Goal: Information Seeking & Learning: Check status

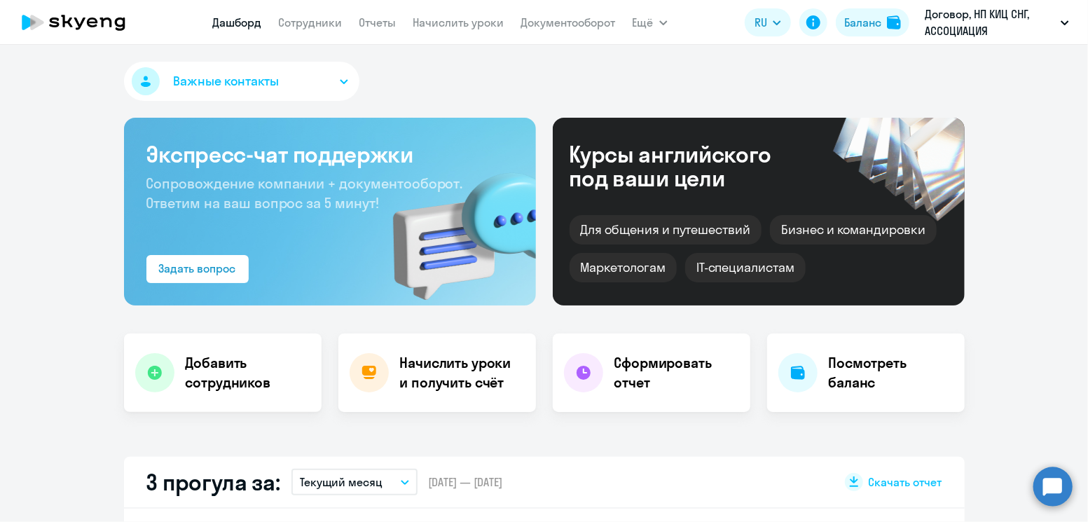
scroll to position [233, 0]
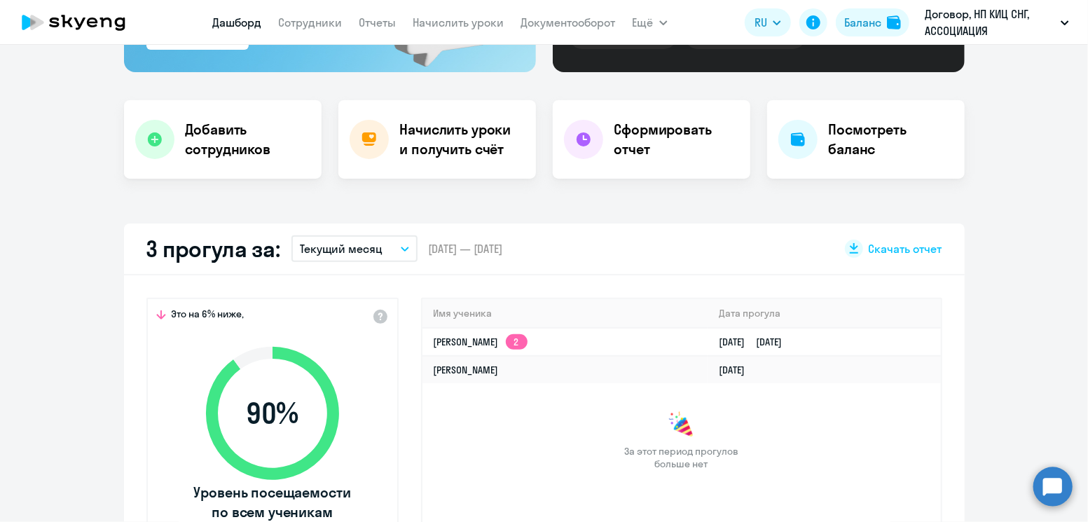
select select "30"
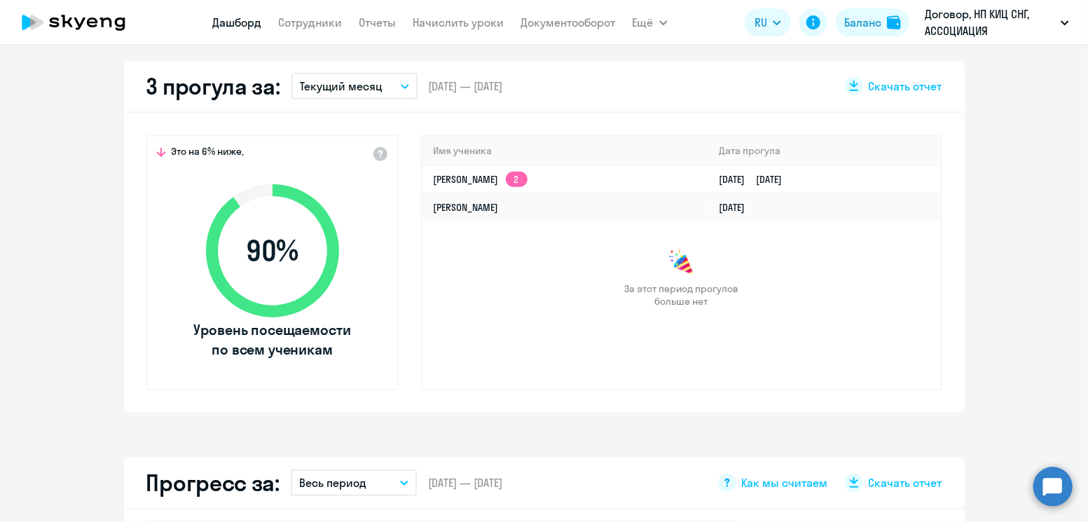
scroll to position [397, 0]
click at [363, 94] on button "Текущий месяц" at bounding box center [354, 85] width 126 height 27
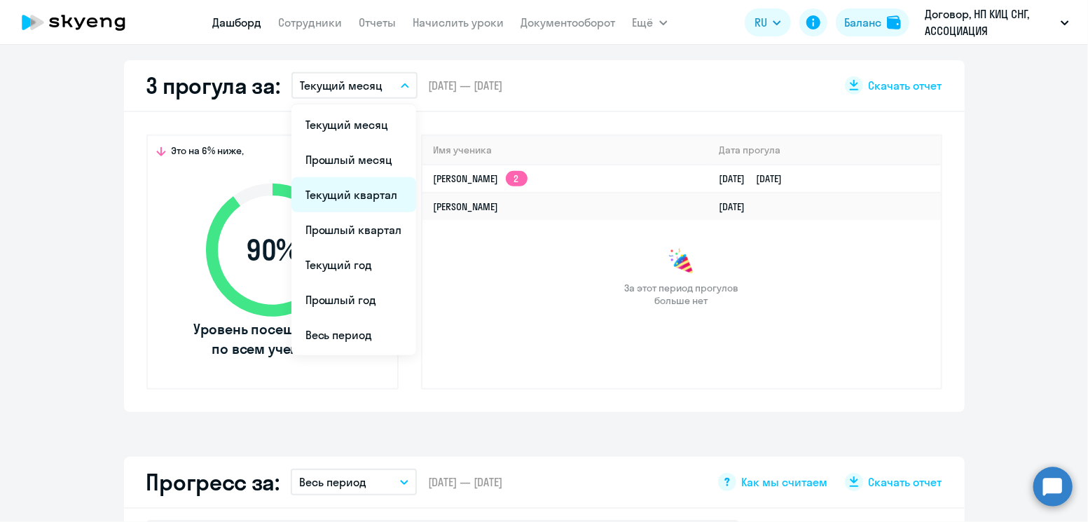
click at [351, 191] on li "Текущий квартал" at bounding box center [353, 194] width 125 height 35
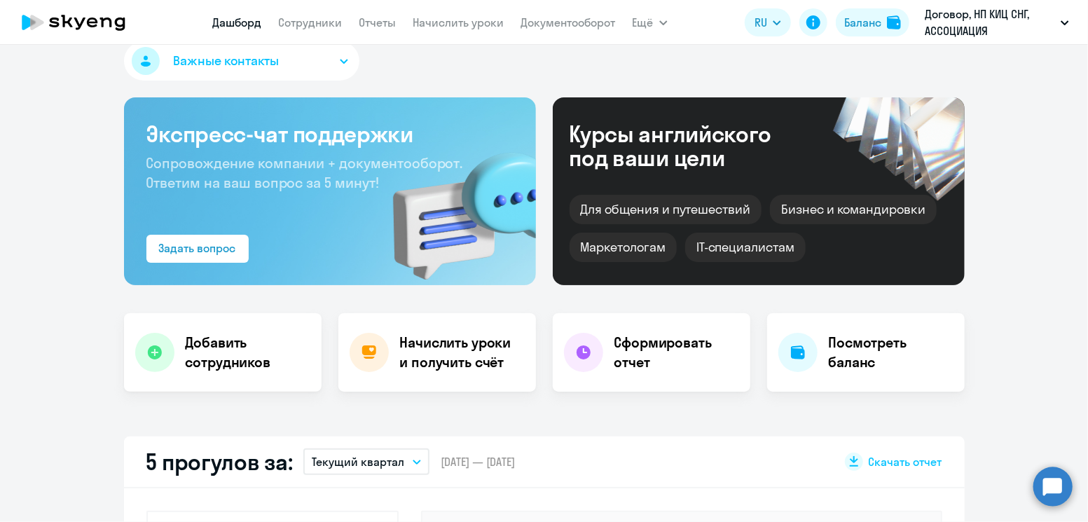
scroll to position [0, 0]
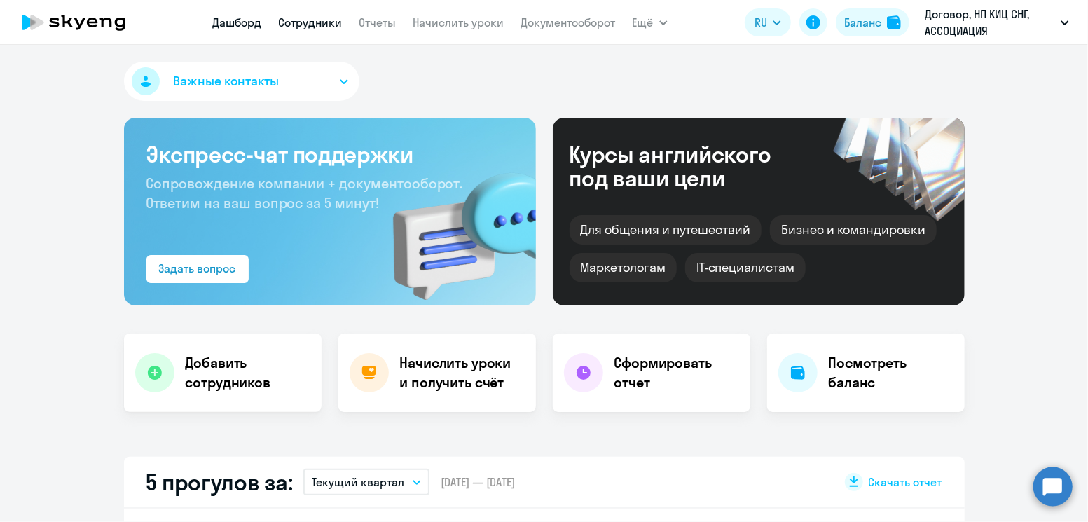
click at [317, 27] on link "Сотрудники" at bounding box center [311, 22] width 64 height 14
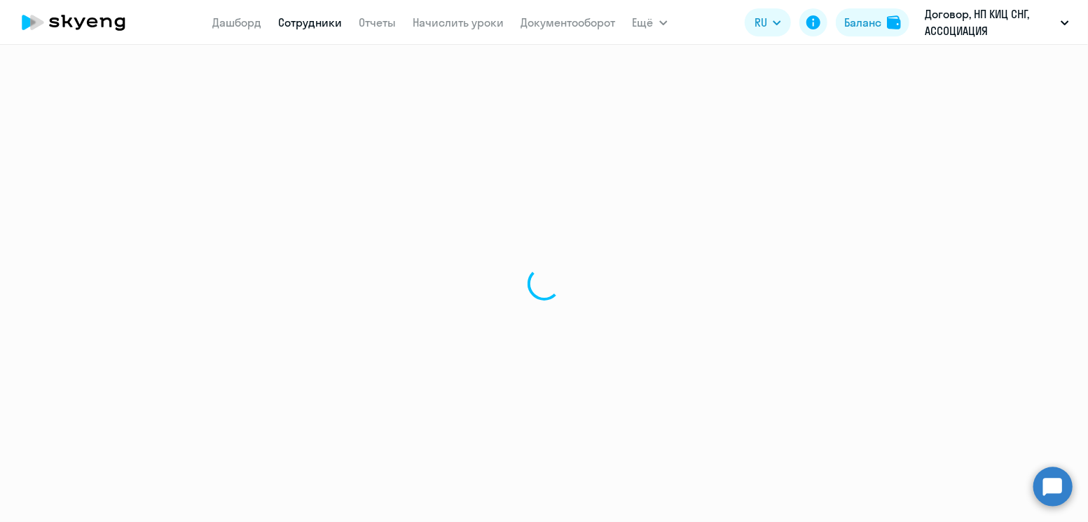
select select "30"
